Goal: Transaction & Acquisition: Download file/media

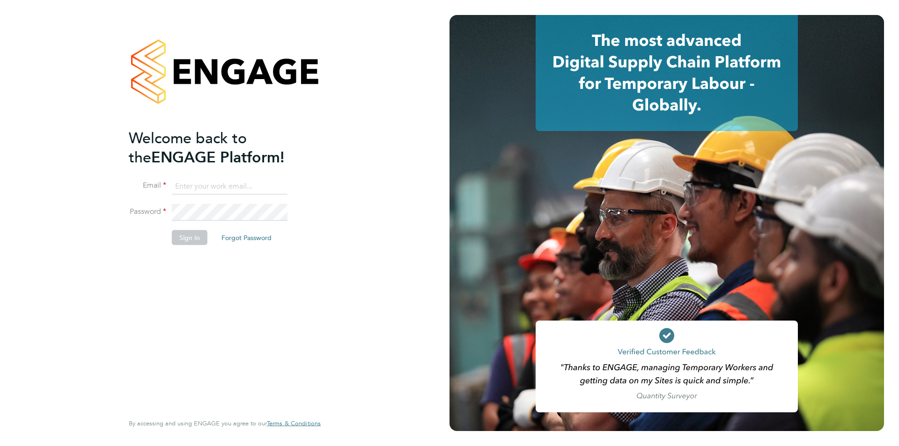
click at [244, 186] on input at bounding box center [230, 186] width 116 height 17
type input "marco@class1personnel.com"
click at [191, 240] on button "Sign In" at bounding box center [190, 237] width 36 height 15
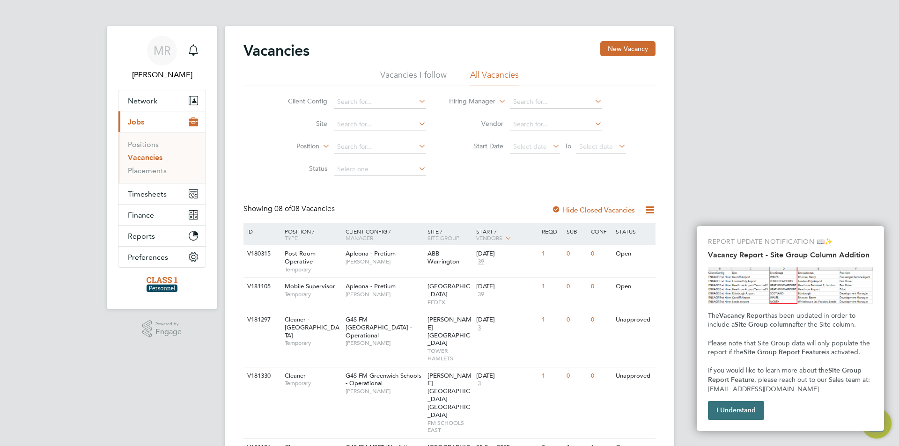
click at [732, 402] on button "I Understand" at bounding box center [736, 410] width 56 height 19
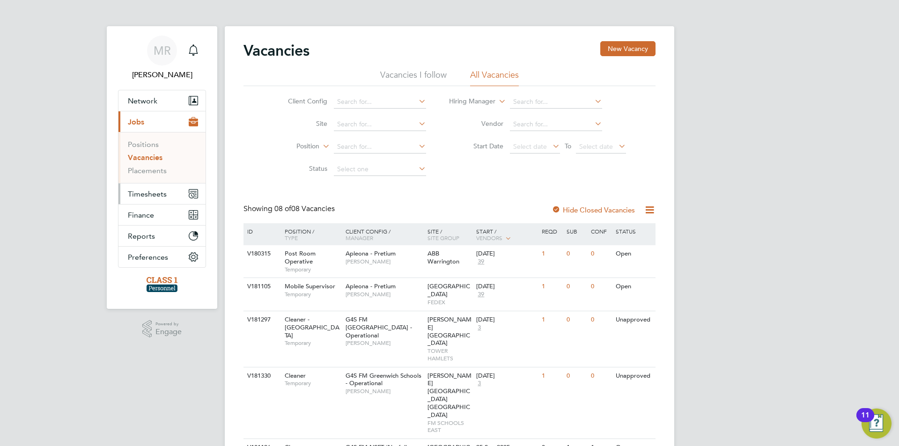
click at [173, 195] on button "Timesheets" at bounding box center [161, 193] width 87 height 21
click at [159, 195] on span "Timesheets" at bounding box center [147, 194] width 39 height 9
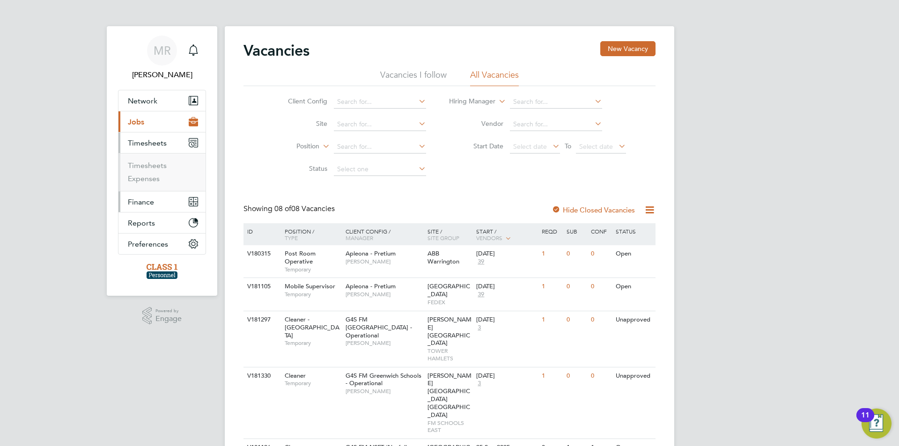
click at [147, 207] on button "Finance" at bounding box center [161, 201] width 87 height 21
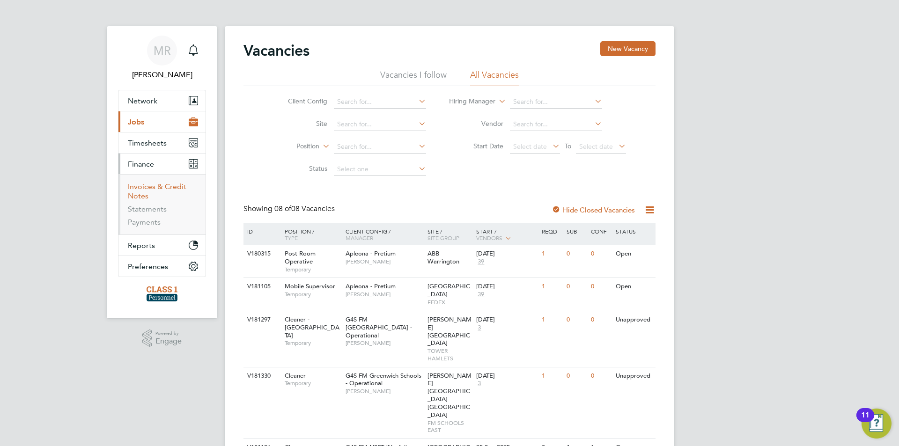
click at [172, 184] on link "Invoices & Credit Notes" at bounding box center [157, 191] width 58 height 18
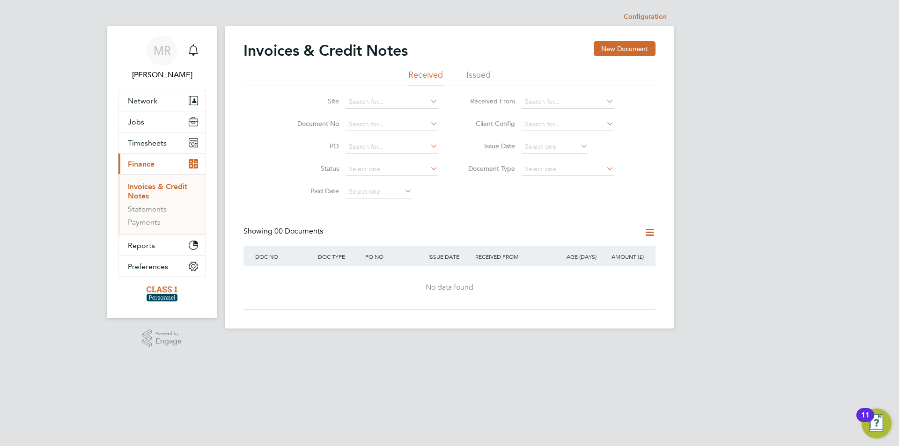
click at [479, 72] on li "Issued" at bounding box center [478, 77] width 24 height 17
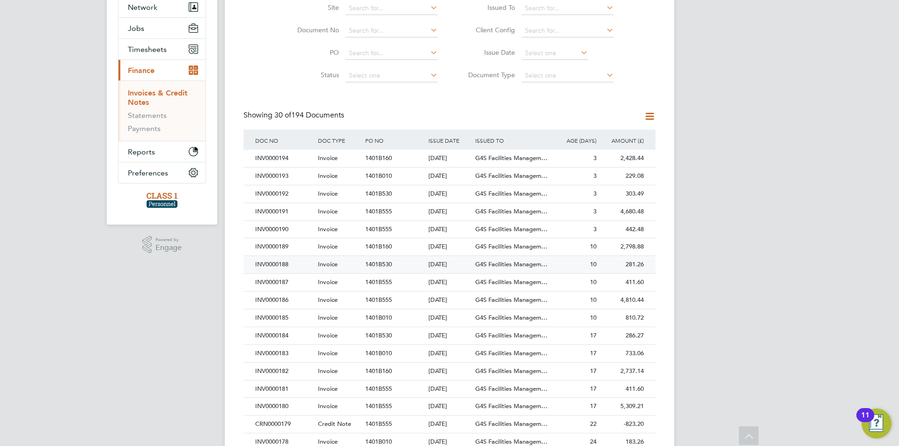
click at [294, 258] on div "INV0000188" at bounding box center [284, 264] width 63 height 17
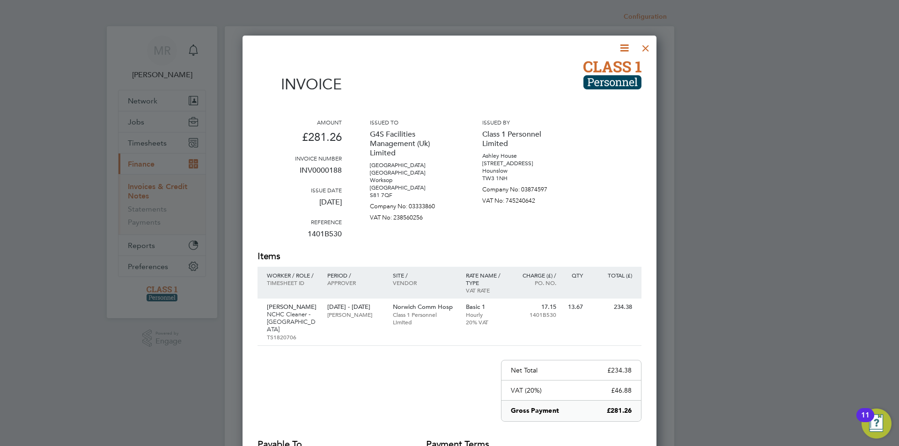
click at [650, 48] on div at bounding box center [645, 45] width 17 height 17
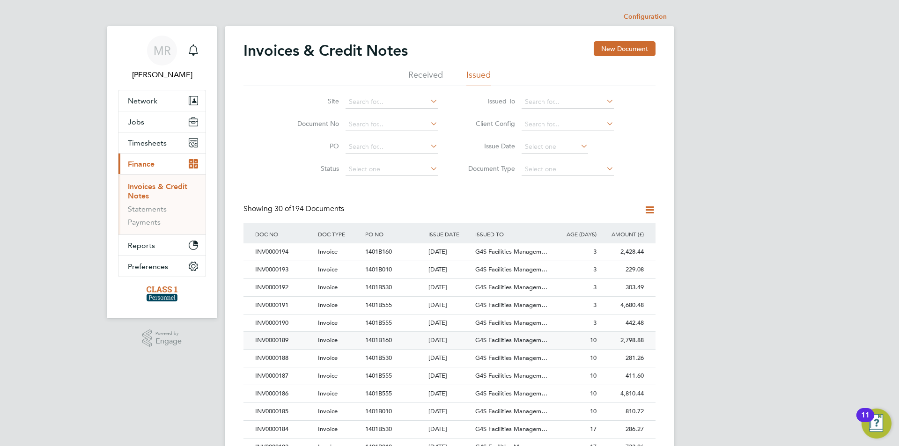
click at [287, 337] on div "INV0000189" at bounding box center [284, 340] width 63 height 17
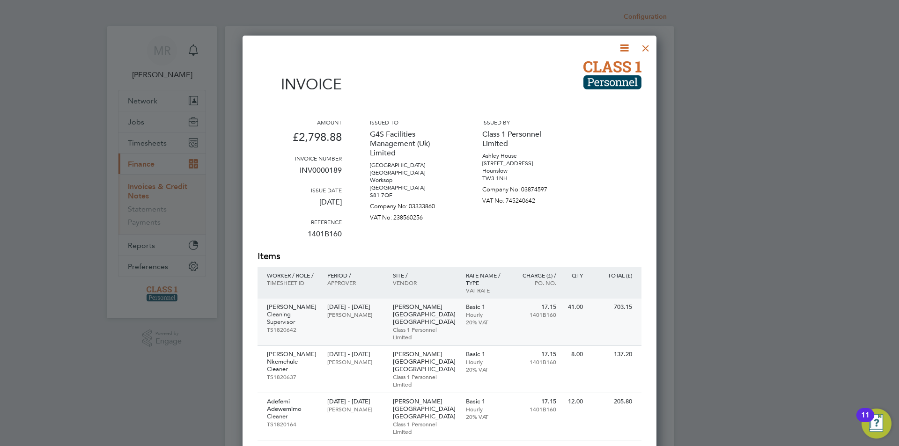
scroll to position [47, 0]
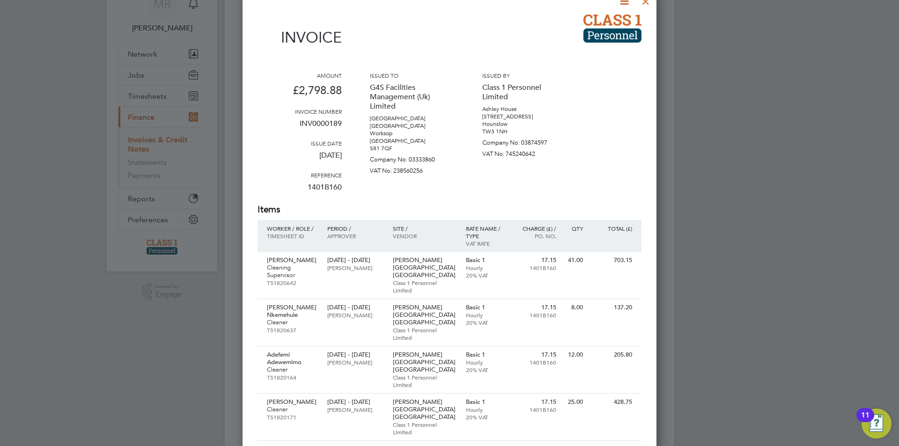
drag, startPoint x: 820, startPoint y: 162, endPoint x: 811, endPoint y: 157, distance: 10.9
click at [820, 162] on div at bounding box center [449, 223] width 899 height 446
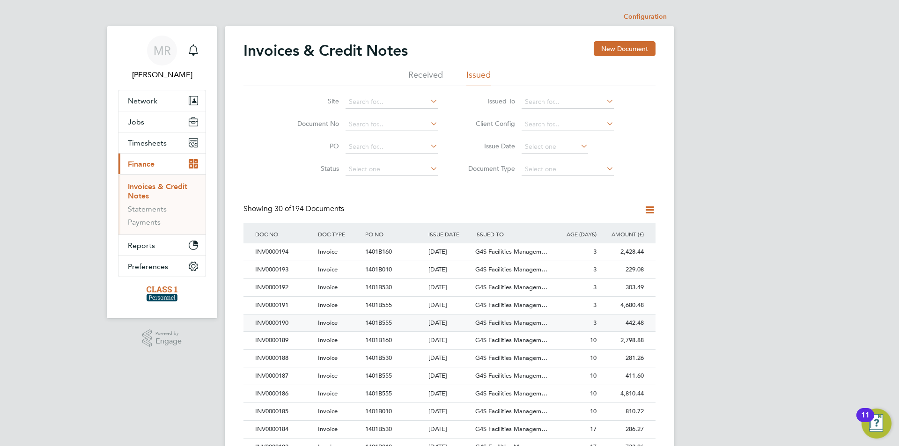
click at [298, 326] on div "INV0000190" at bounding box center [284, 322] width 63 height 17
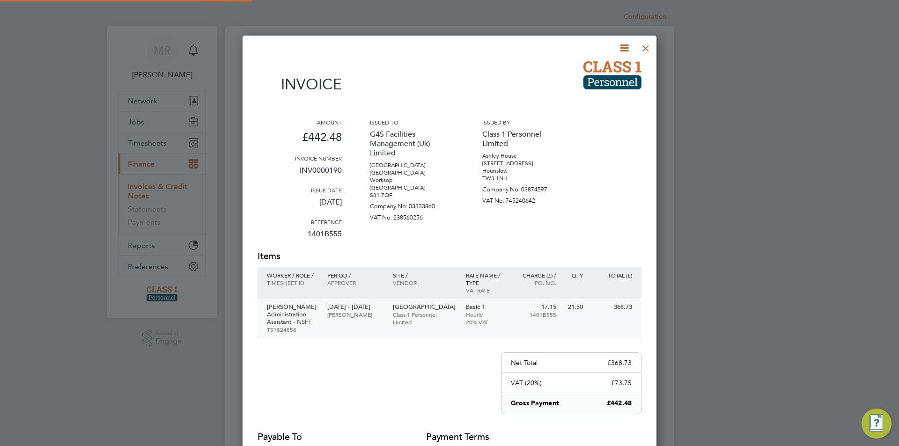
scroll to position [498, 414]
click at [630, 51] on icon at bounding box center [624, 48] width 12 height 12
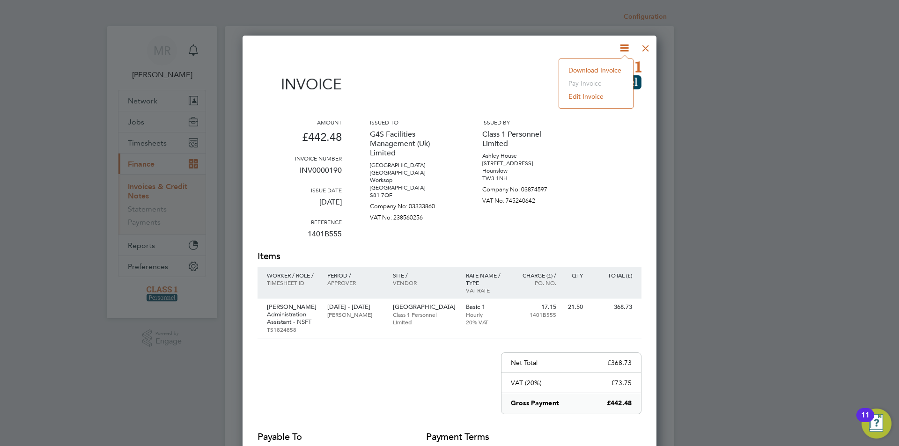
click at [611, 68] on li "Download Invoice" at bounding box center [595, 70] width 65 height 13
click at [645, 47] on div at bounding box center [645, 45] width 17 height 17
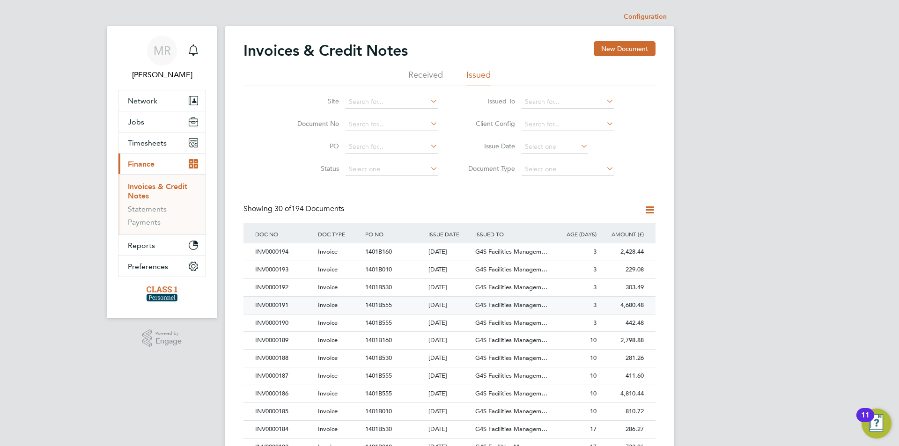
click at [287, 307] on div "INV0000191" at bounding box center [284, 305] width 63 height 17
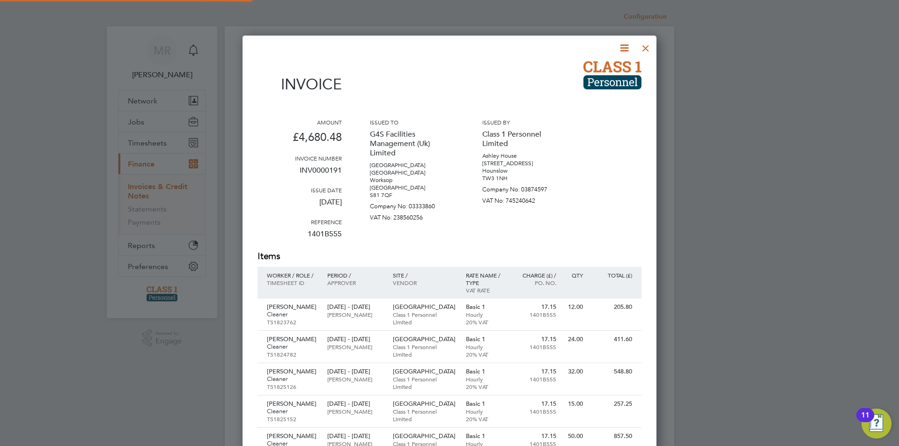
scroll to position [786, 414]
click at [623, 49] on icon at bounding box center [624, 48] width 12 height 12
click at [614, 69] on li "Download Invoice" at bounding box center [595, 70] width 65 height 13
click at [651, 45] on div at bounding box center [645, 45] width 17 height 17
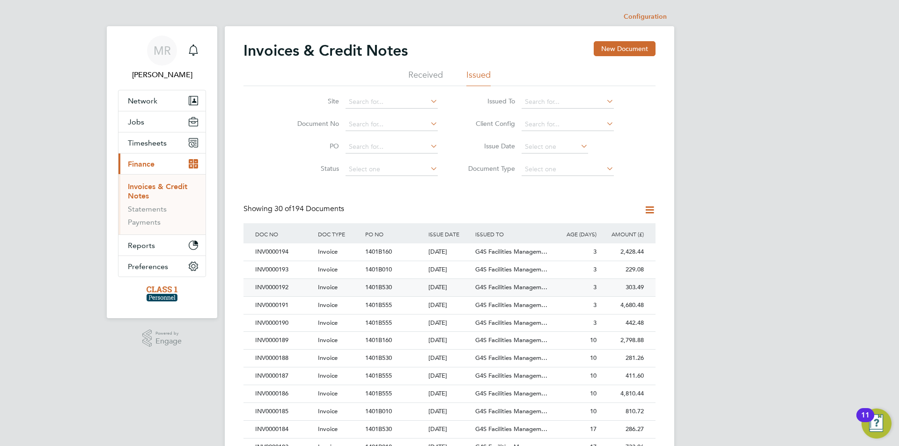
click at [297, 286] on div "INV0000192" at bounding box center [284, 287] width 63 height 17
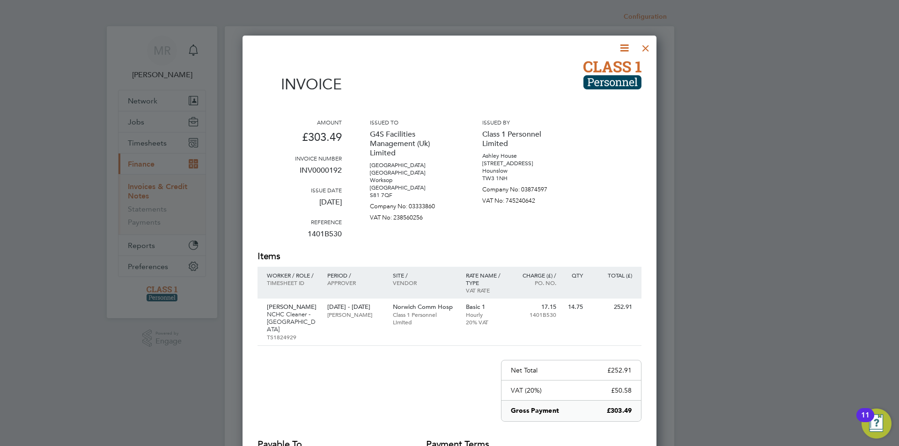
click at [622, 46] on icon at bounding box center [624, 48] width 12 height 12
click at [614, 69] on li "Download Invoice" at bounding box center [595, 70] width 65 height 13
drag, startPoint x: 645, startPoint y: 50, endPoint x: 598, endPoint y: 75, distance: 54.2
click at [645, 51] on div at bounding box center [645, 45] width 17 height 17
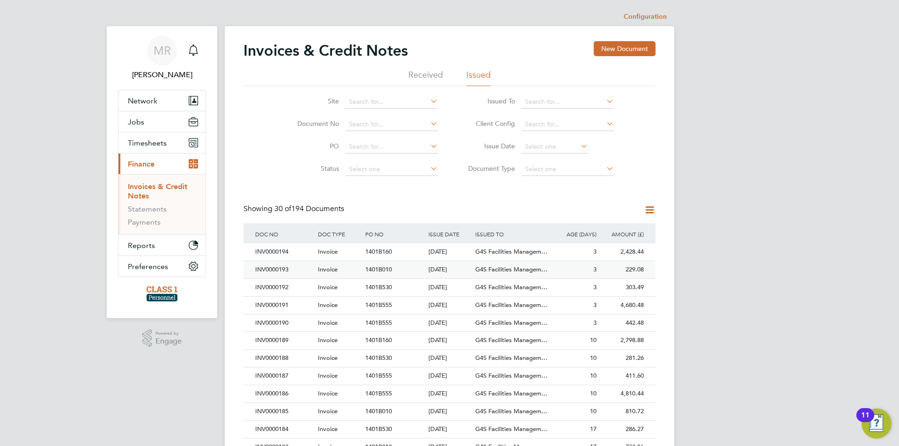
click at [289, 271] on div "INV0000193" at bounding box center [284, 269] width 63 height 17
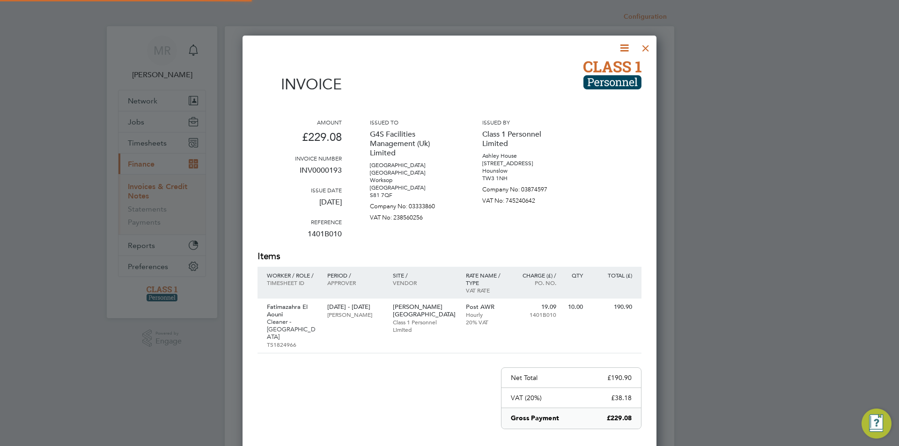
scroll to position [505, 414]
click at [624, 50] on icon at bounding box center [624, 48] width 12 height 12
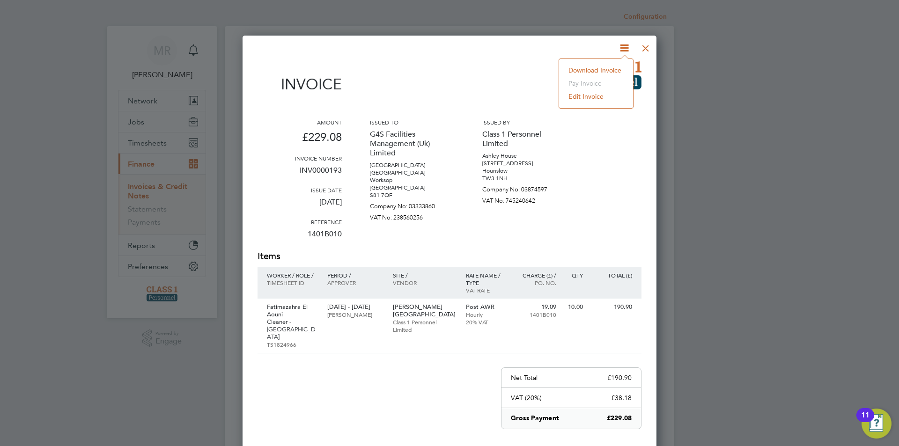
click at [615, 68] on li "Download Invoice" at bounding box center [595, 70] width 65 height 13
click at [642, 47] on div at bounding box center [645, 45] width 17 height 17
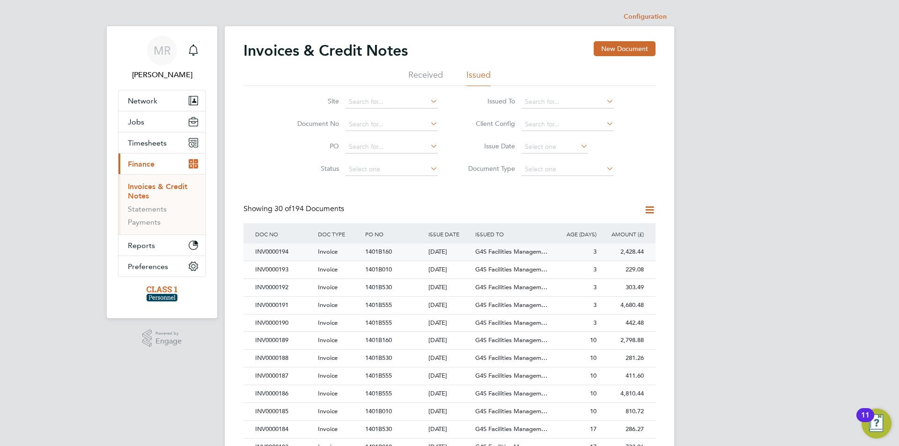
click at [301, 252] on div "INV0000194" at bounding box center [284, 251] width 63 height 17
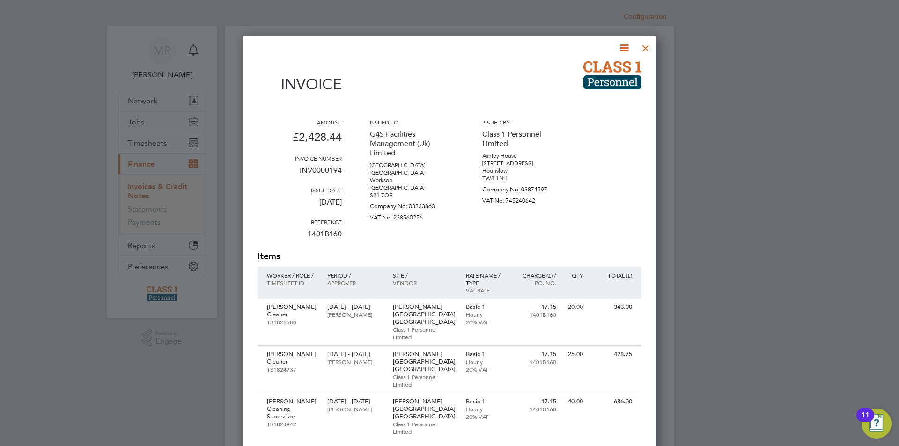
click at [625, 54] on icon at bounding box center [624, 48] width 12 height 12
click at [621, 73] on li "Download Invoice" at bounding box center [595, 70] width 65 height 13
click at [621, 45] on icon at bounding box center [624, 48] width 12 height 12
click at [615, 70] on li "Download Invoice" at bounding box center [595, 70] width 65 height 13
click at [621, 47] on icon at bounding box center [624, 48] width 12 height 12
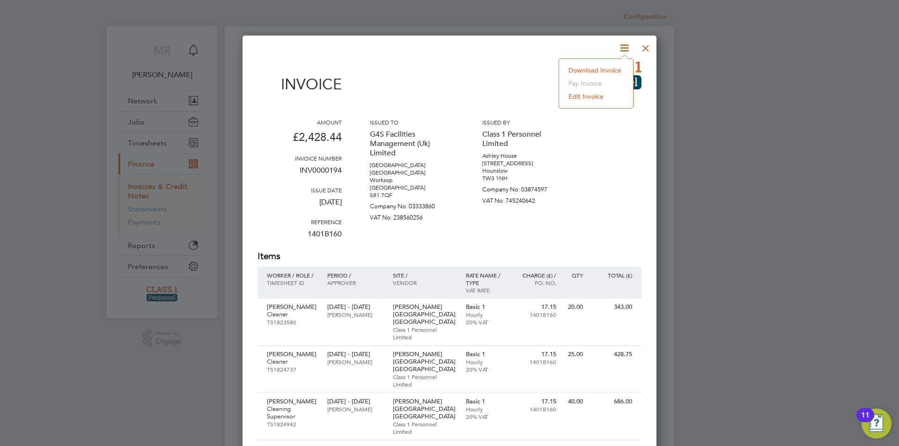
click at [610, 71] on li "Download Invoice" at bounding box center [595, 70] width 65 height 13
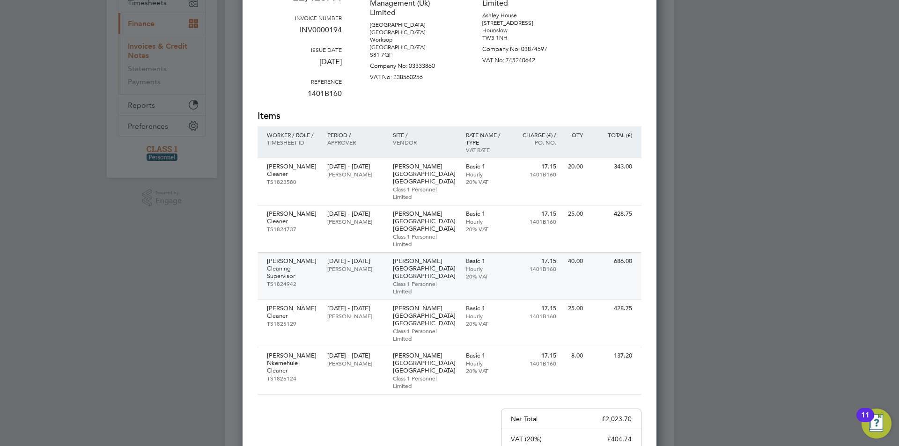
click at [308, 257] on p "Erick Pilaquinga" at bounding box center [292, 260] width 51 height 7
click at [212, 134] on div at bounding box center [449, 223] width 899 height 446
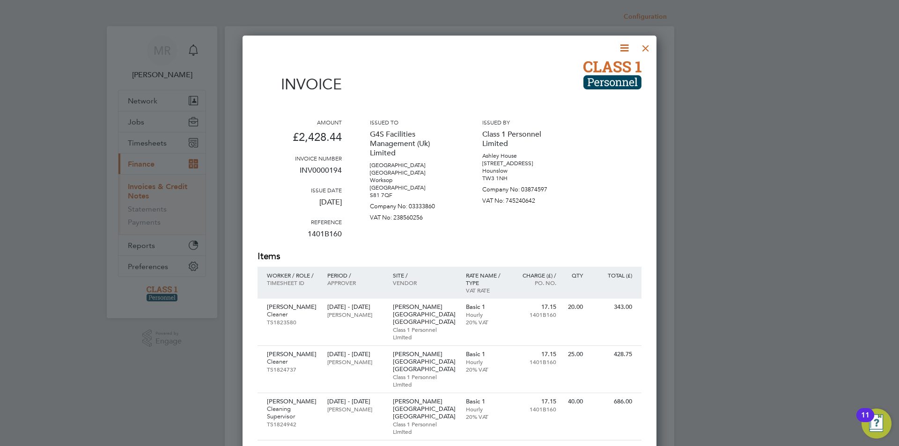
click at [648, 49] on div at bounding box center [645, 45] width 17 height 17
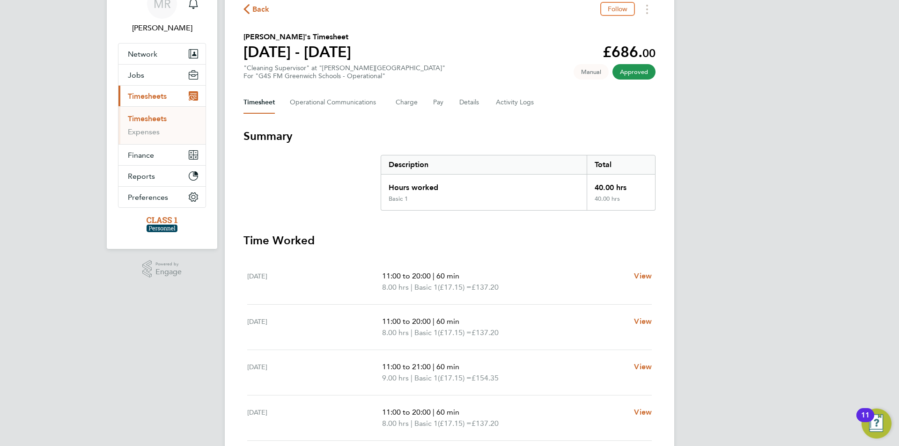
scroll to position [140, 0]
